Goal: Information Seeking & Learning: Check status

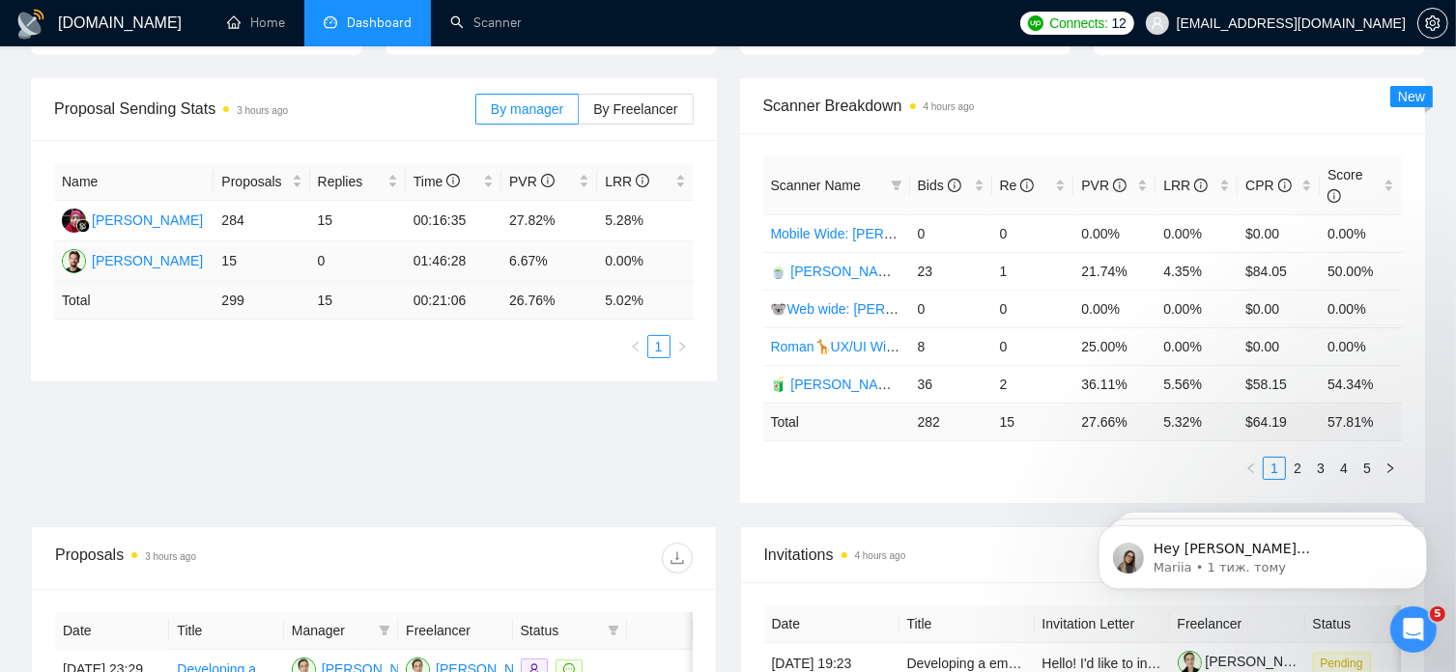
scroll to position [263, 0]
click at [1302, 457] on link "2" at bounding box center [1297, 467] width 21 height 21
click at [1314, 457] on link "3" at bounding box center [1320, 467] width 21 height 21
click at [1341, 457] on link "4" at bounding box center [1343, 467] width 21 height 21
click at [1364, 457] on link "5" at bounding box center [1366, 467] width 21 height 21
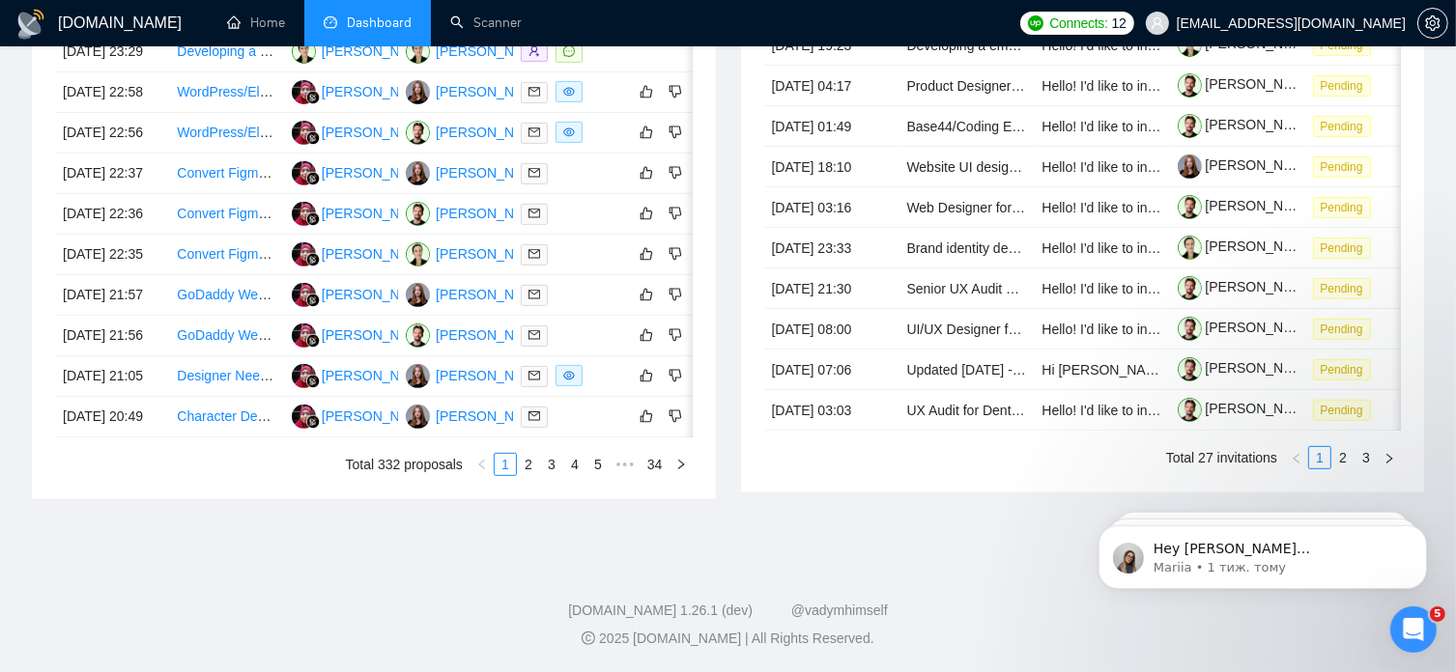
scroll to position [0, 0]
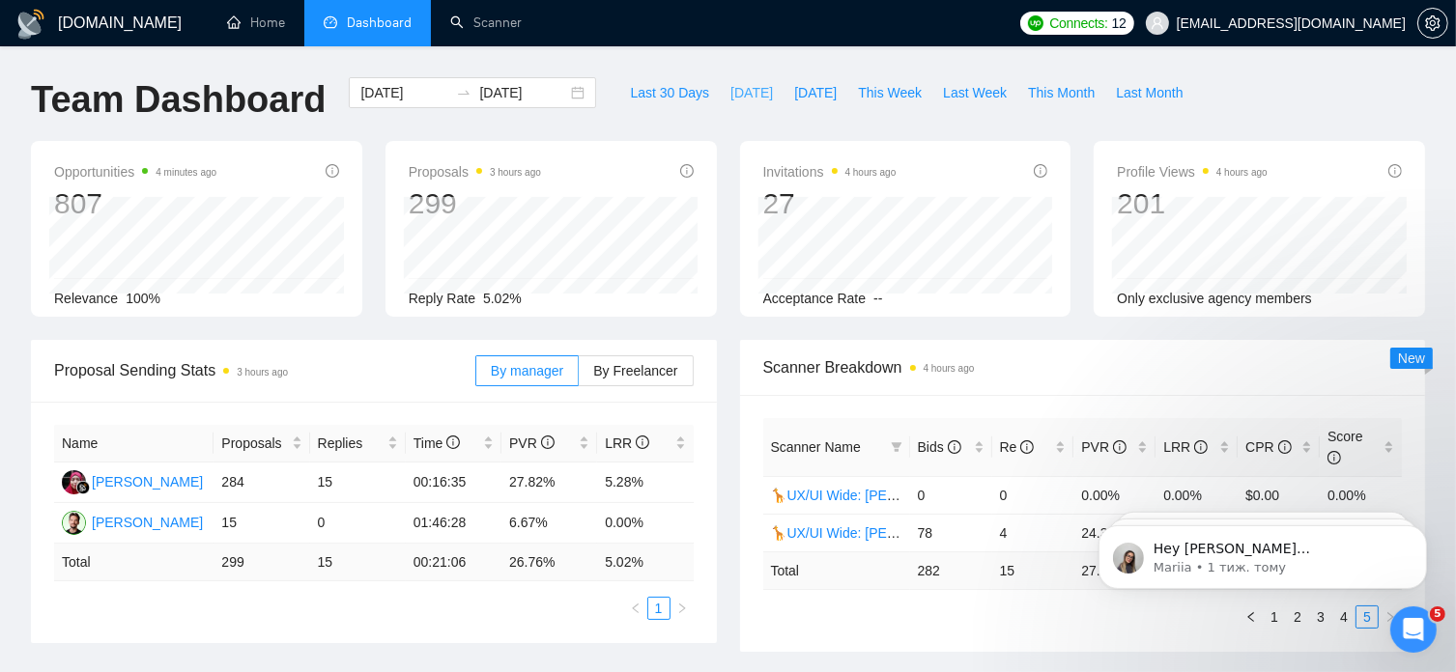
click at [730, 96] on span "[DATE]" at bounding box center [751, 92] width 43 height 21
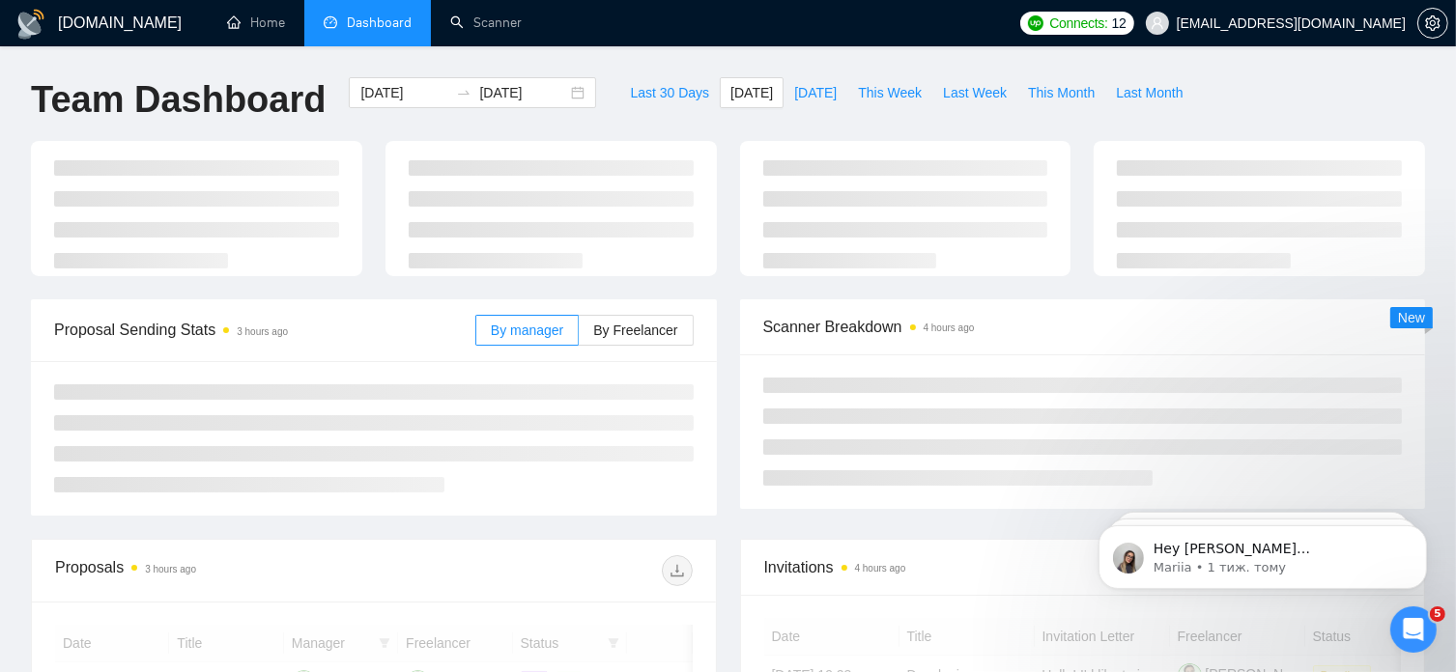
type input "2025-09-24"
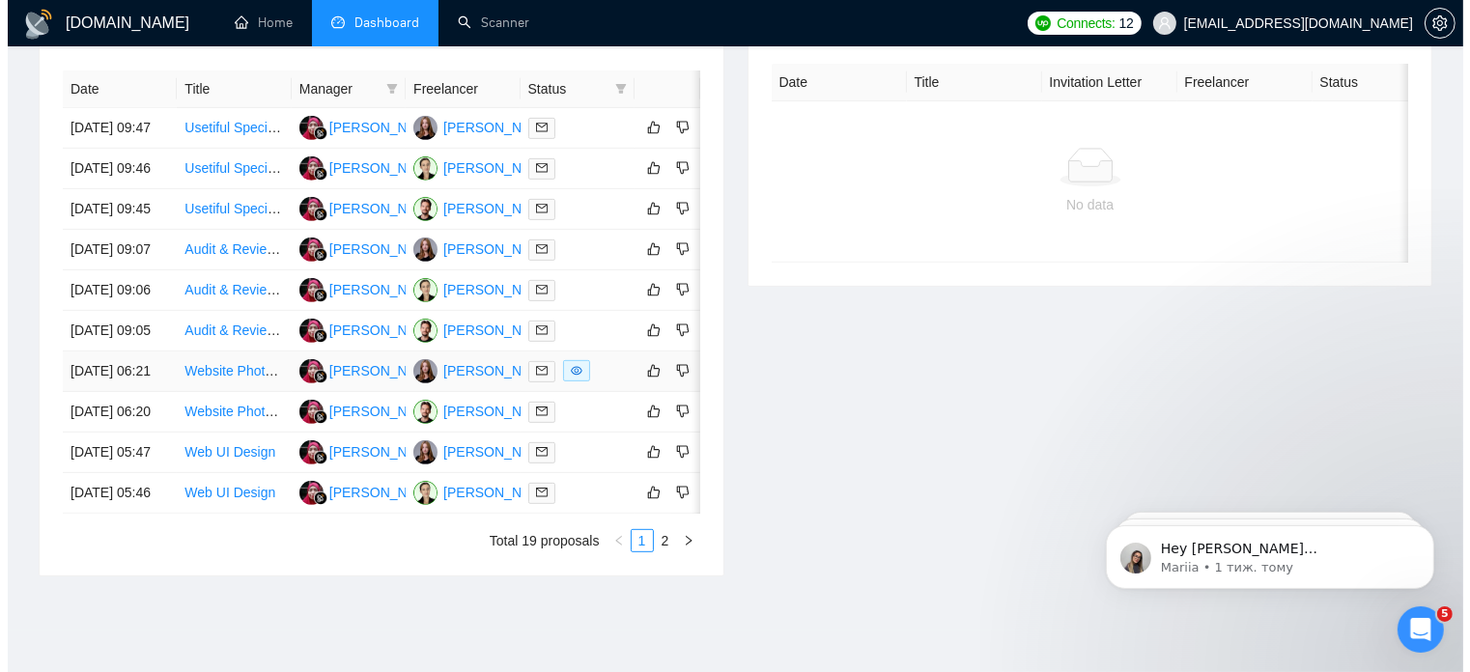
scroll to position [804, 0]
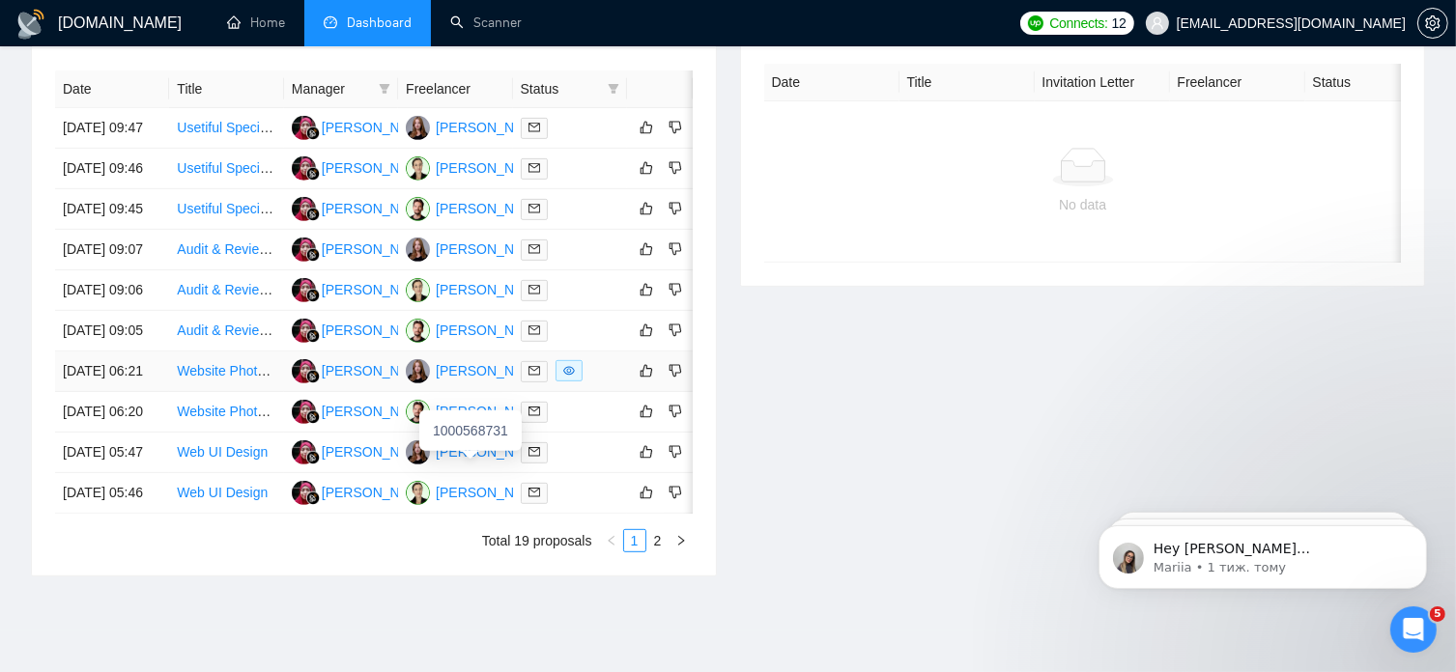
click at [470, 382] on div "[PERSON_NAME]" at bounding box center [491, 370] width 111 height 21
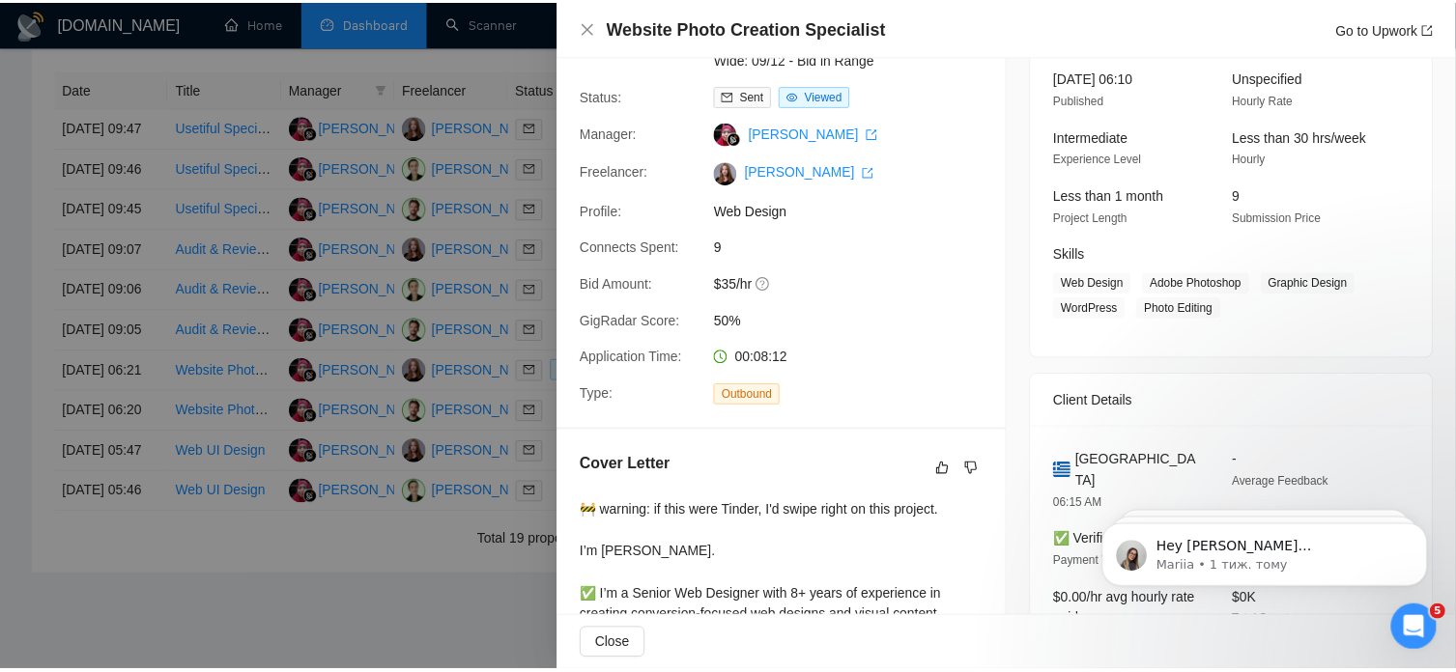
scroll to position [525, 0]
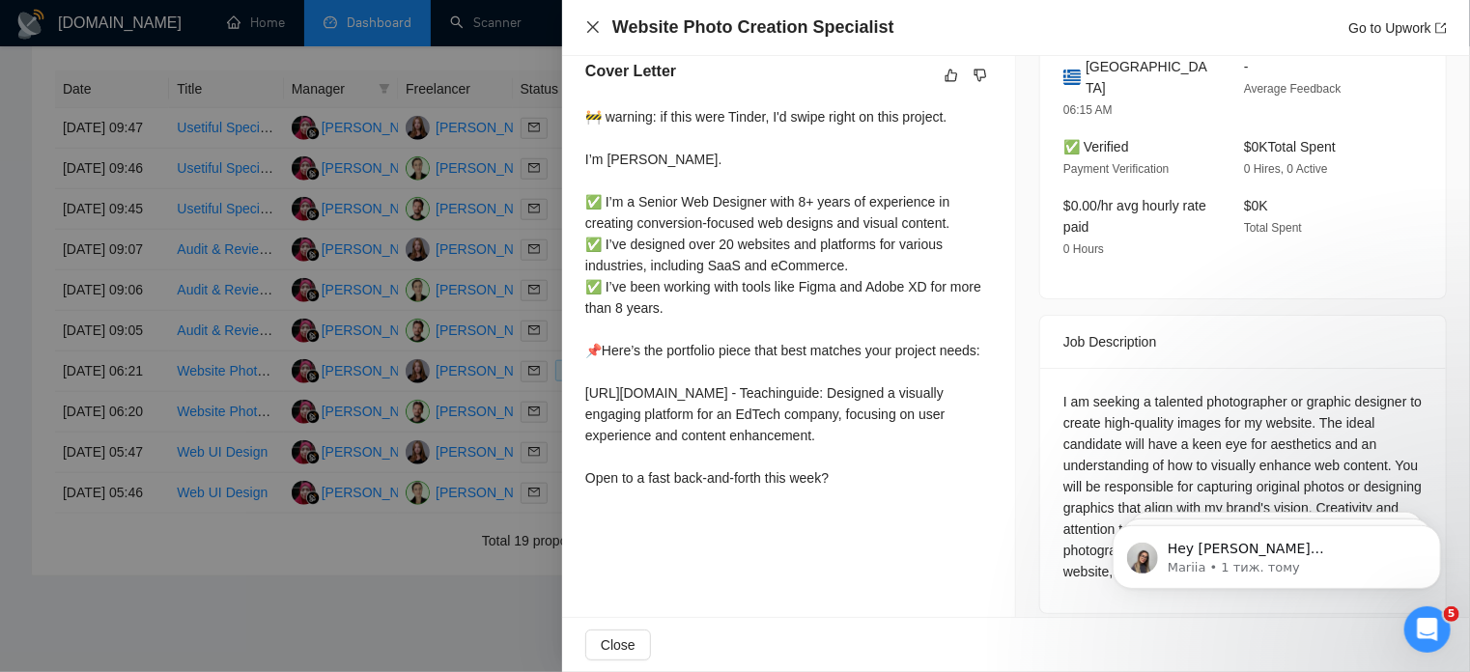
click at [585, 23] on icon "close" at bounding box center [592, 26] width 15 height 15
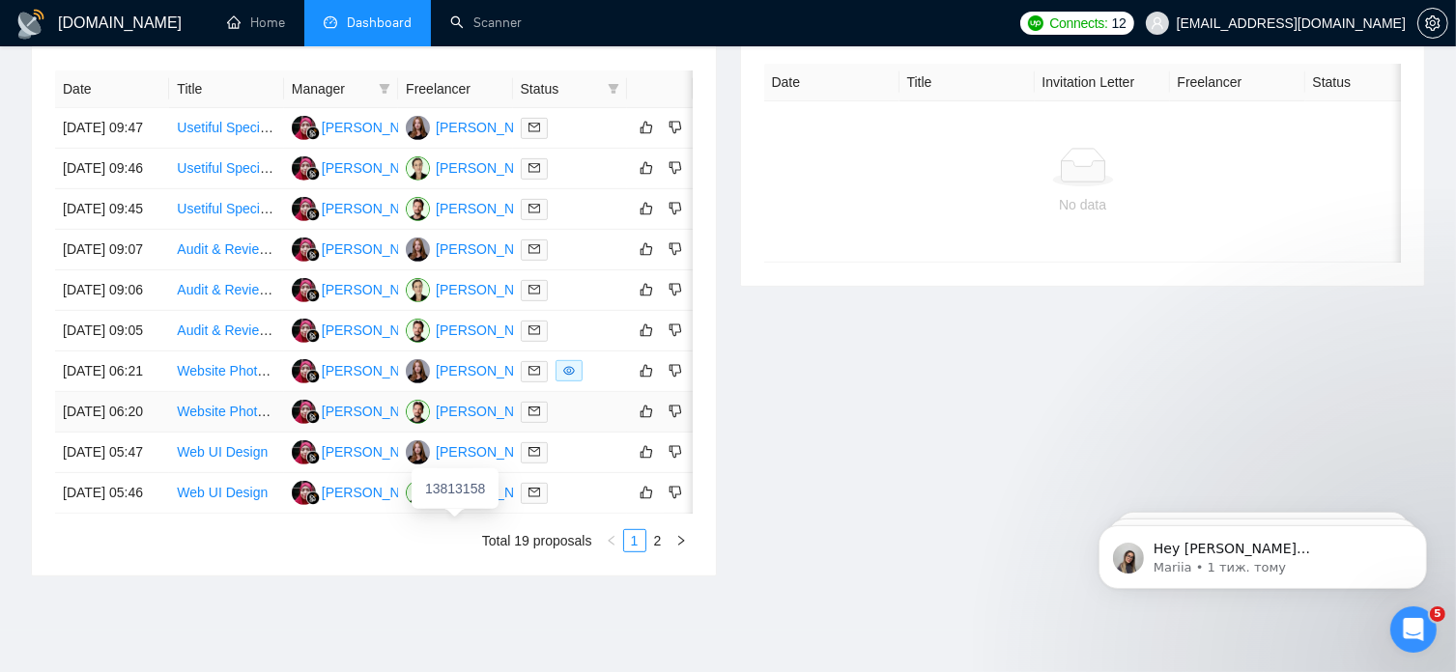
click at [462, 422] on div "[PERSON_NAME]" at bounding box center [491, 411] width 111 height 21
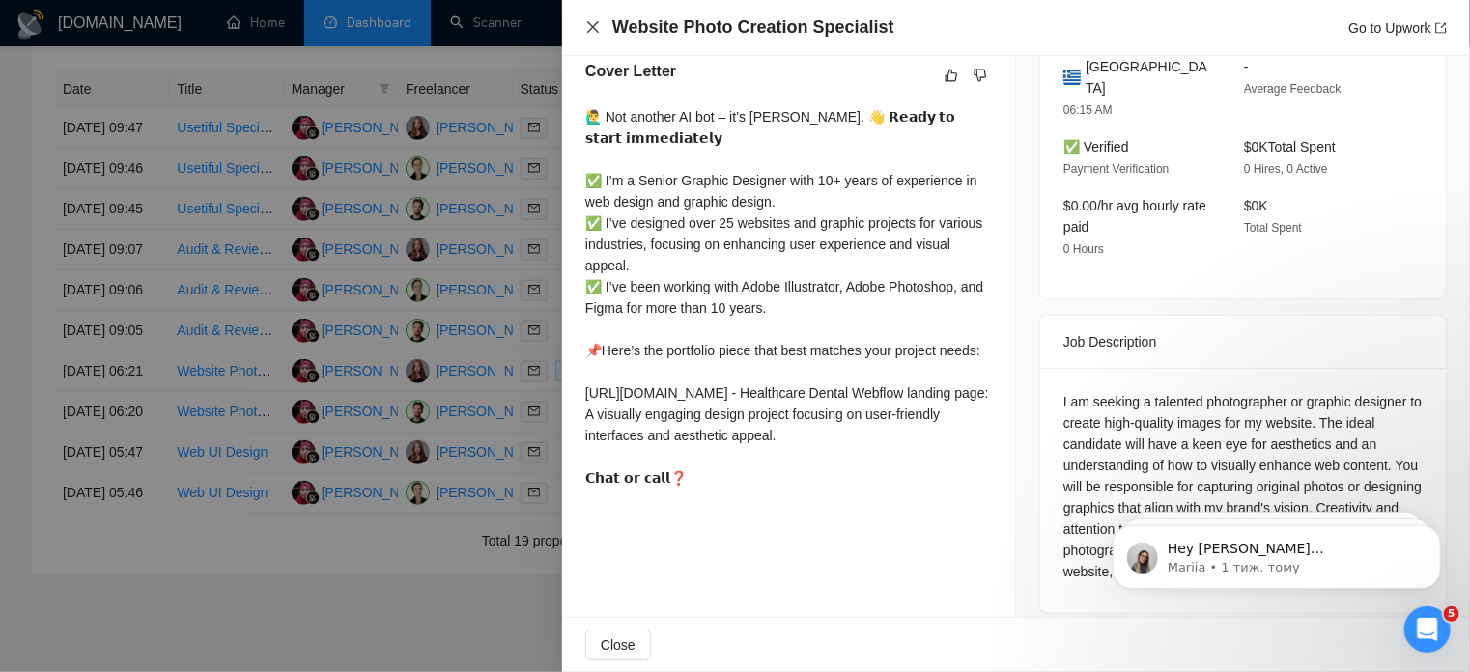
click at [593, 28] on icon "close" at bounding box center [593, 27] width 12 height 12
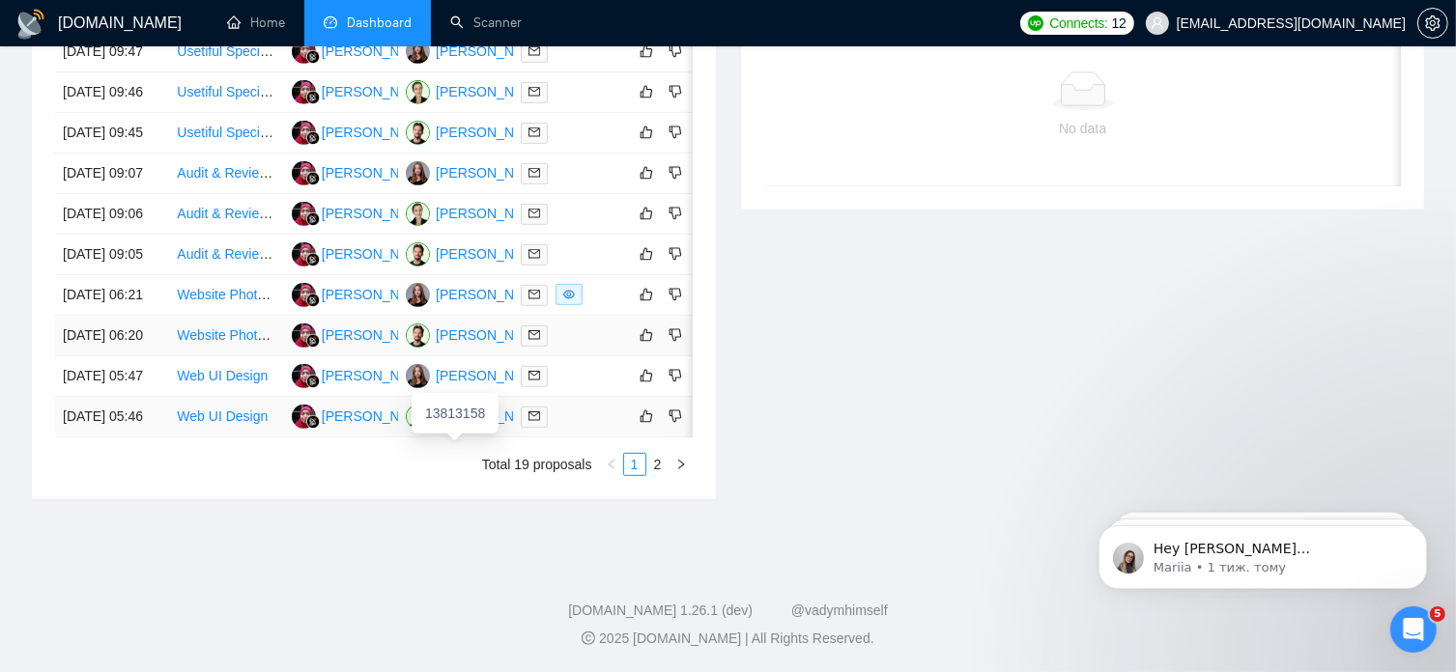
scroll to position [997, 0]
click at [655, 475] on link "2" at bounding box center [657, 464] width 21 height 21
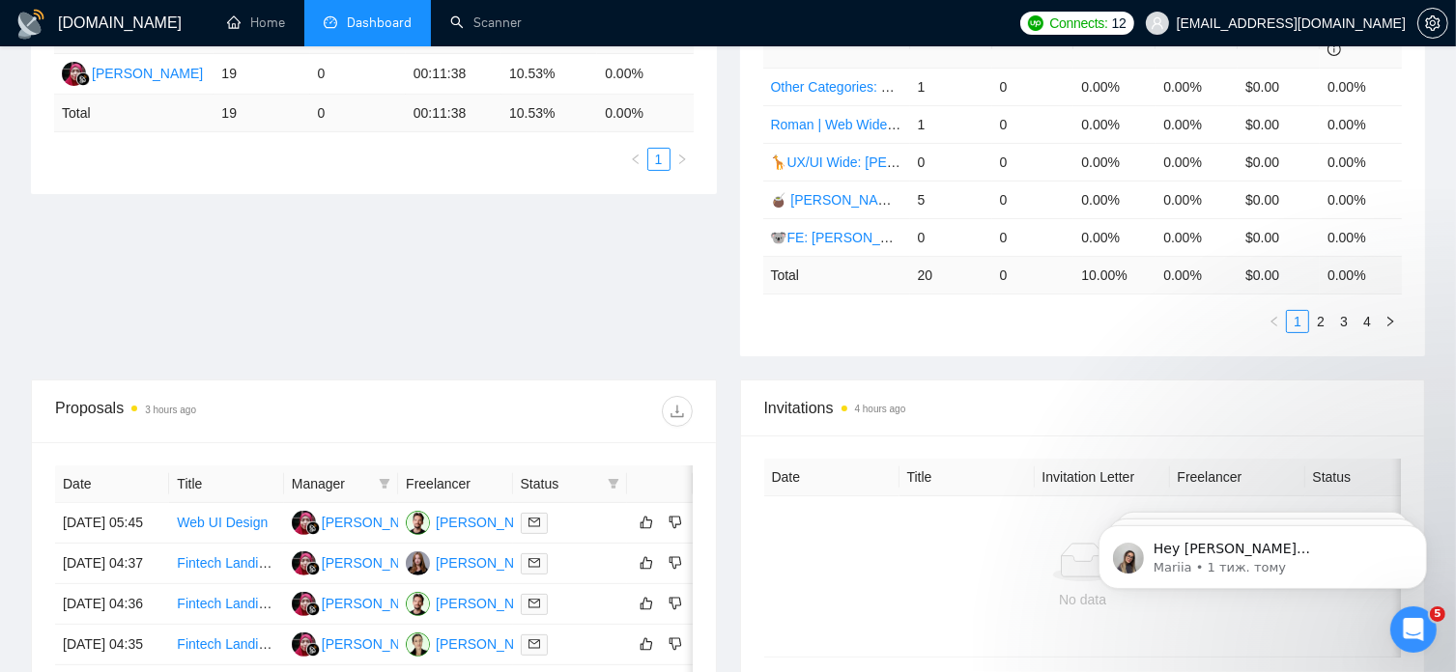
scroll to position [0, 0]
